Goal: Task Accomplishment & Management: Manage account settings

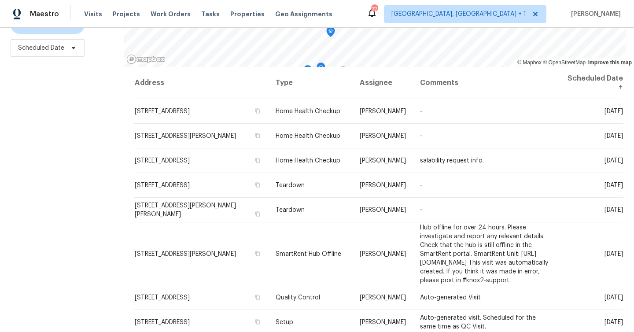
scroll to position [120, 0]
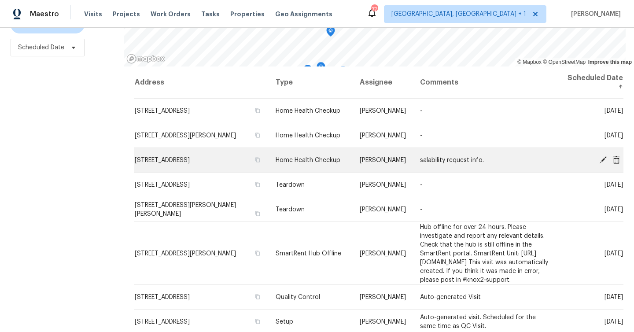
click at [605, 157] on icon at bounding box center [603, 159] width 7 height 7
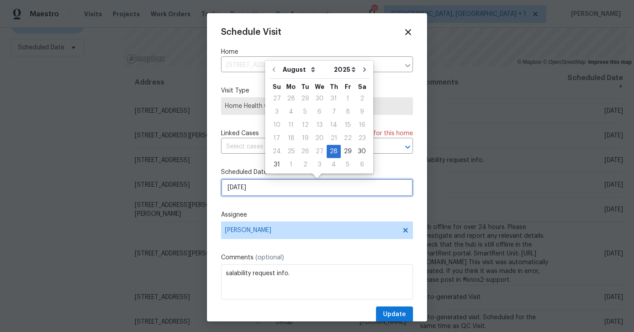
click at [282, 185] on input "8/28/2025" at bounding box center [317, 188] width 192 height 18
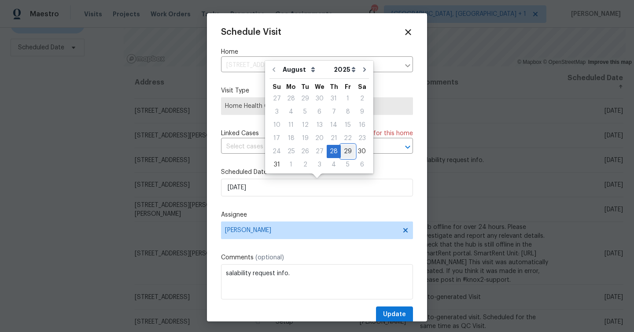
click at [344, 150] on div "29" at bounding box center [348, 151] width 14 height 12
type input "8/29/2025"
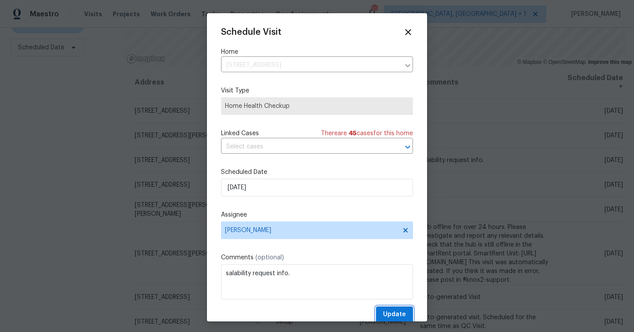
click at [404, 310] on span "Update" at bounding box center [394, 314] width 23 height 11
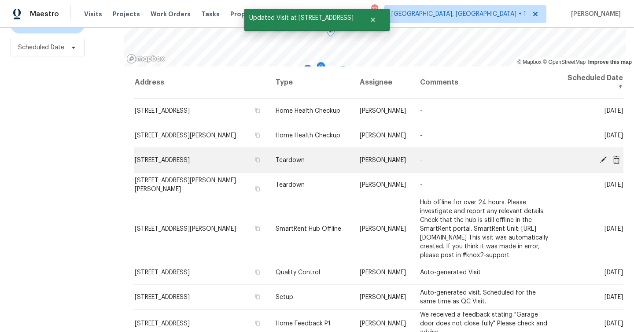
click at [601, 157] on icon at bounding box center [603, 159] width 8 height 8
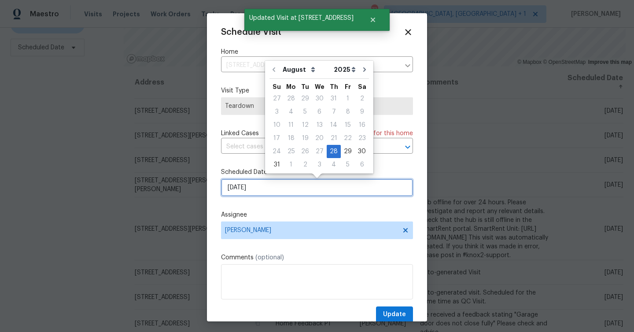
click at [294, 193] on input "8/28/2025" at bounding box center [317, 188] width 192 height 18
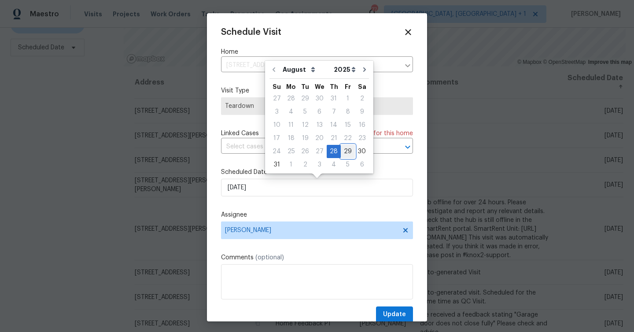
click at [343, 149] on div "29" at bounding box center [348, 151] width 14 height 12
type input "8/29/2025"
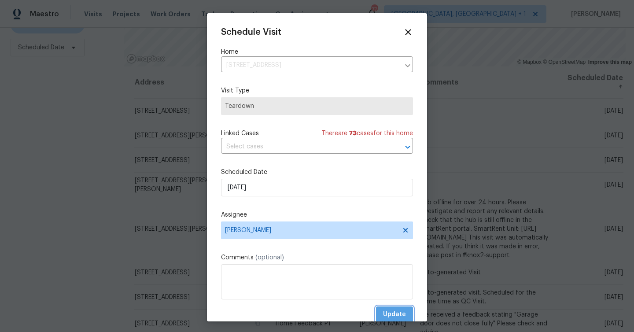
click at [398, 316] on span "Update" at bounding box center [394, 314] width 23 height 11
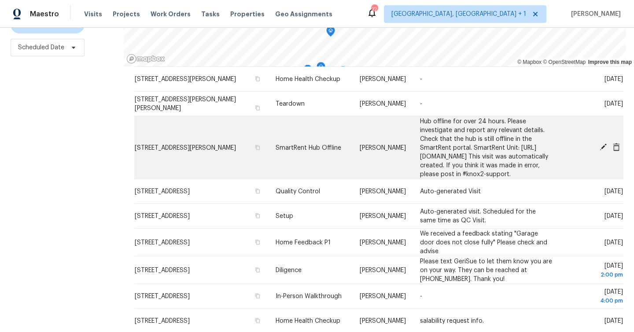
scroll to position [75, 0]
